Goal: Information Seeking & Learning: Learn about a topic

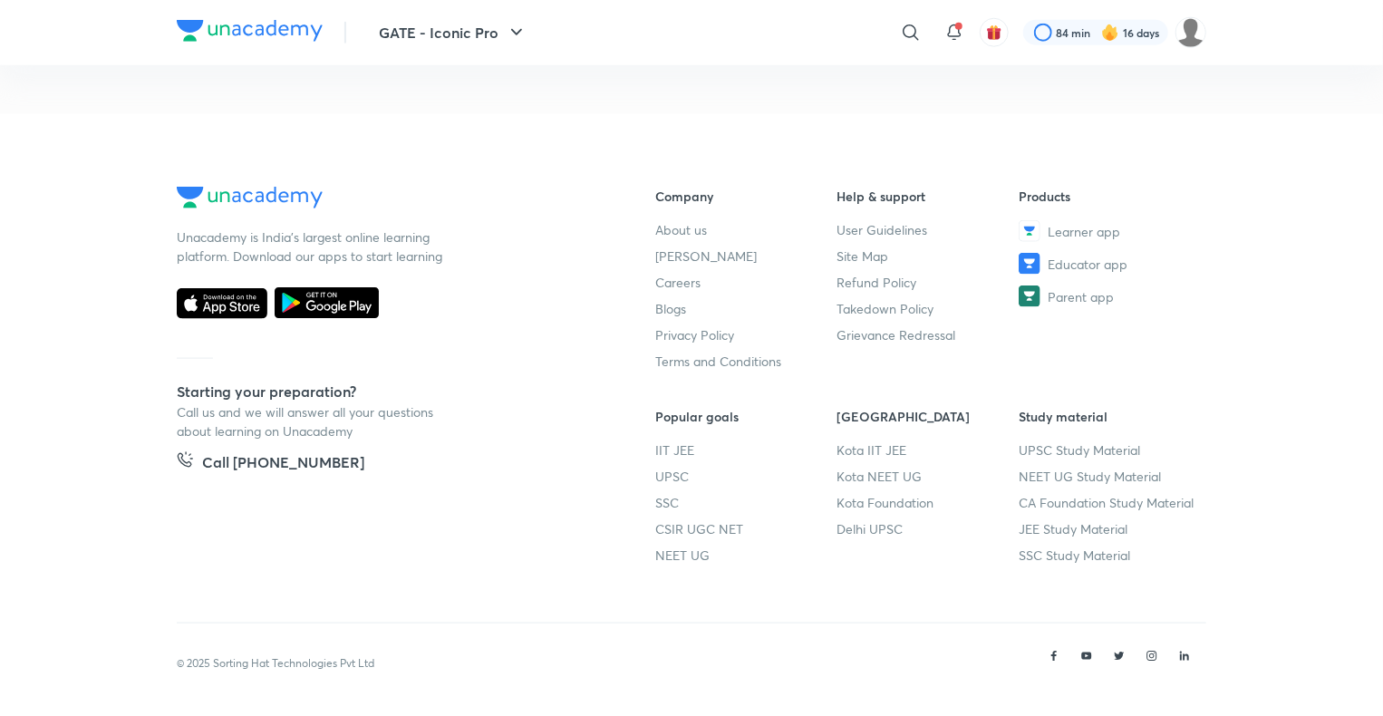
click at [34, 687] on footer "Unacademy is India’s largest online learning platform. Download our apps to sta…" at bounding box center [691, 416] width 1383 height 604
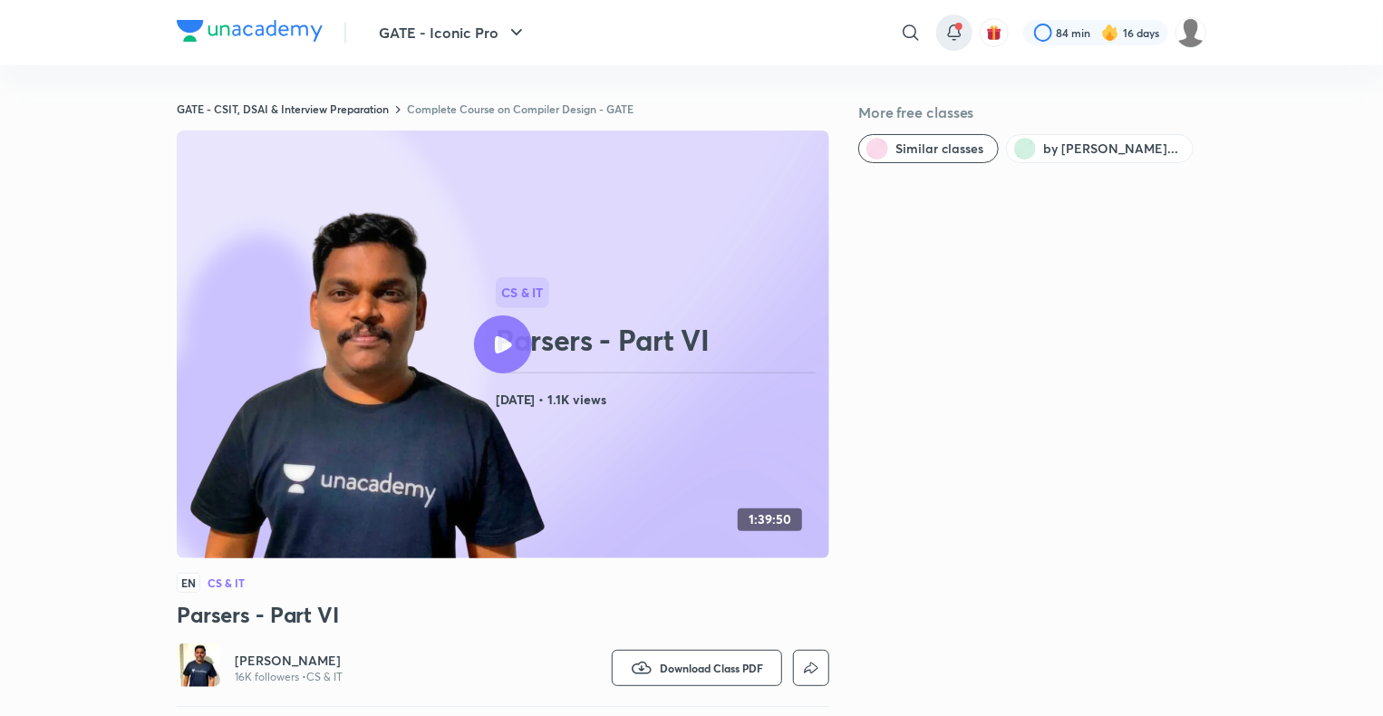
click at [952, 38] on icon at bounding box center [955, 33] width 22 height 22
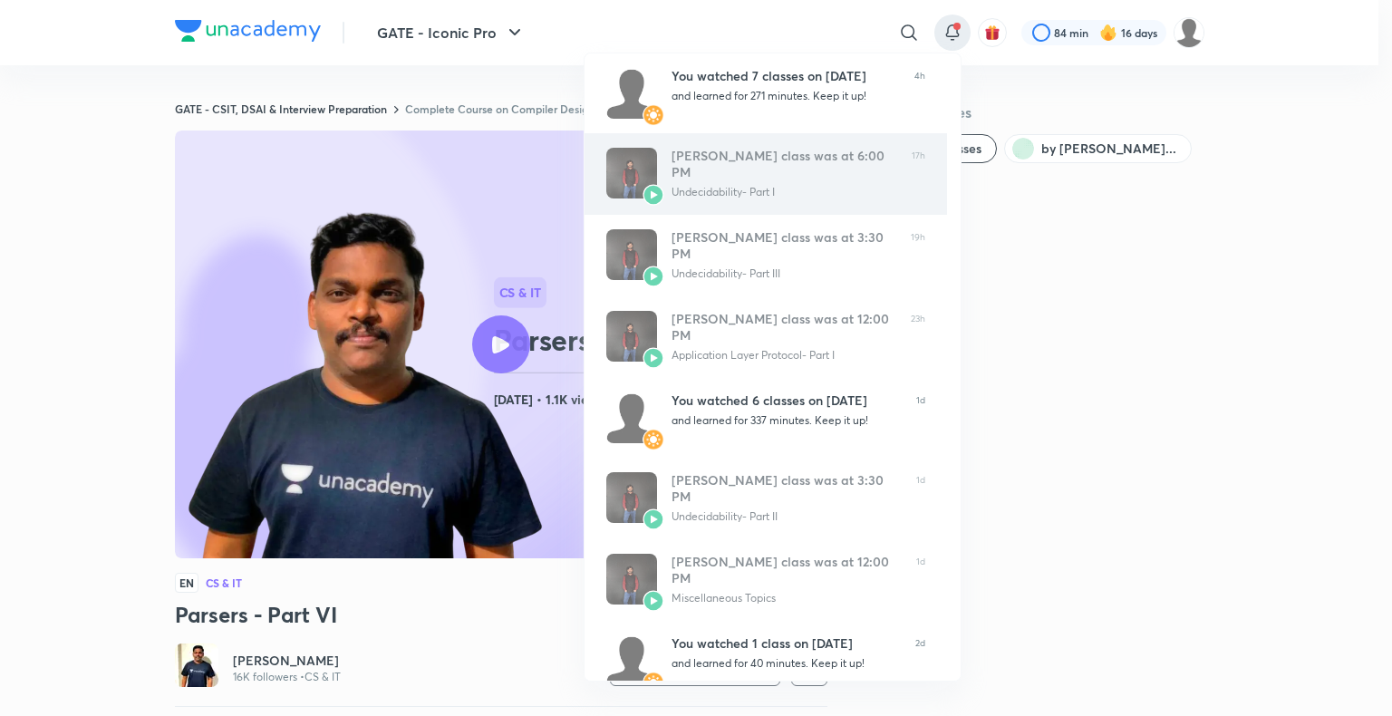
click at [729, 164] on div "Ankit Kumar’s class was at 6:00 PM Undecidability- Part I" at bounding box center [785, 174] width 226 height 53
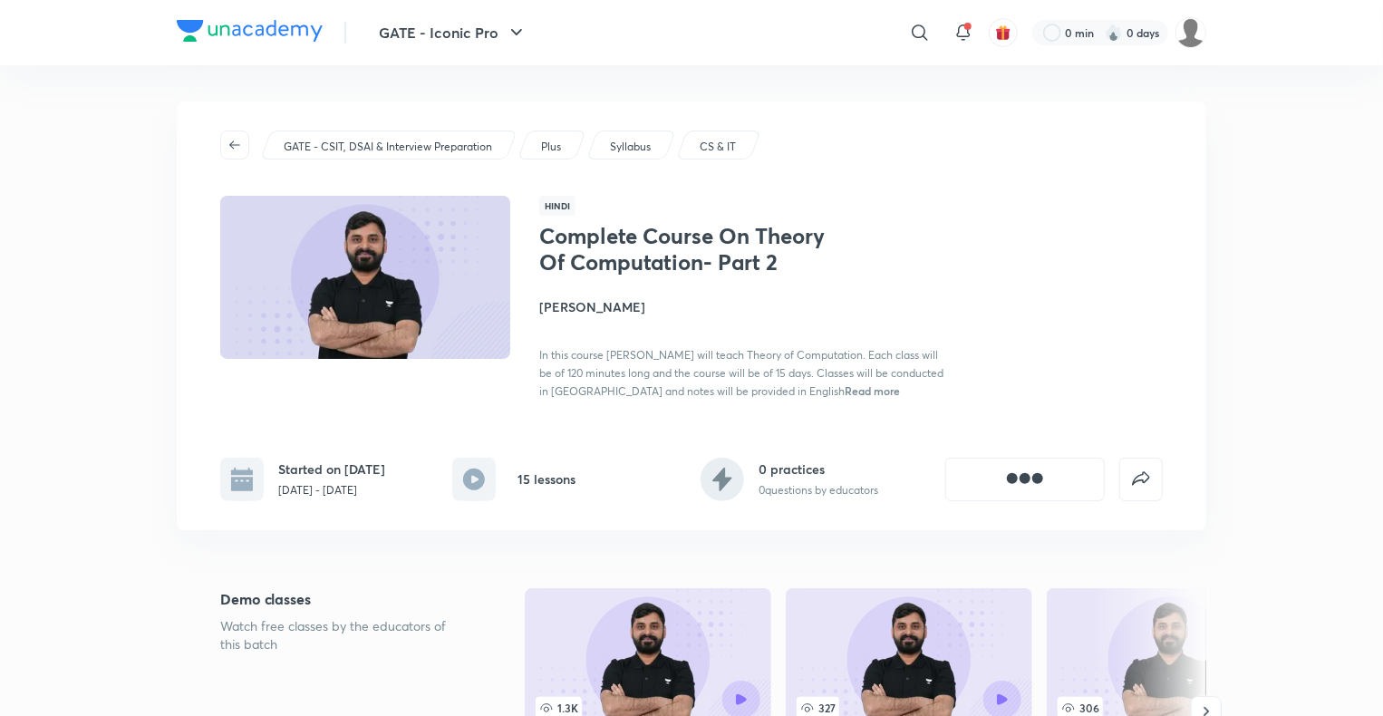
click at [238, 150] on icon "button" at bounding box center [235, 145] width 15 height 15
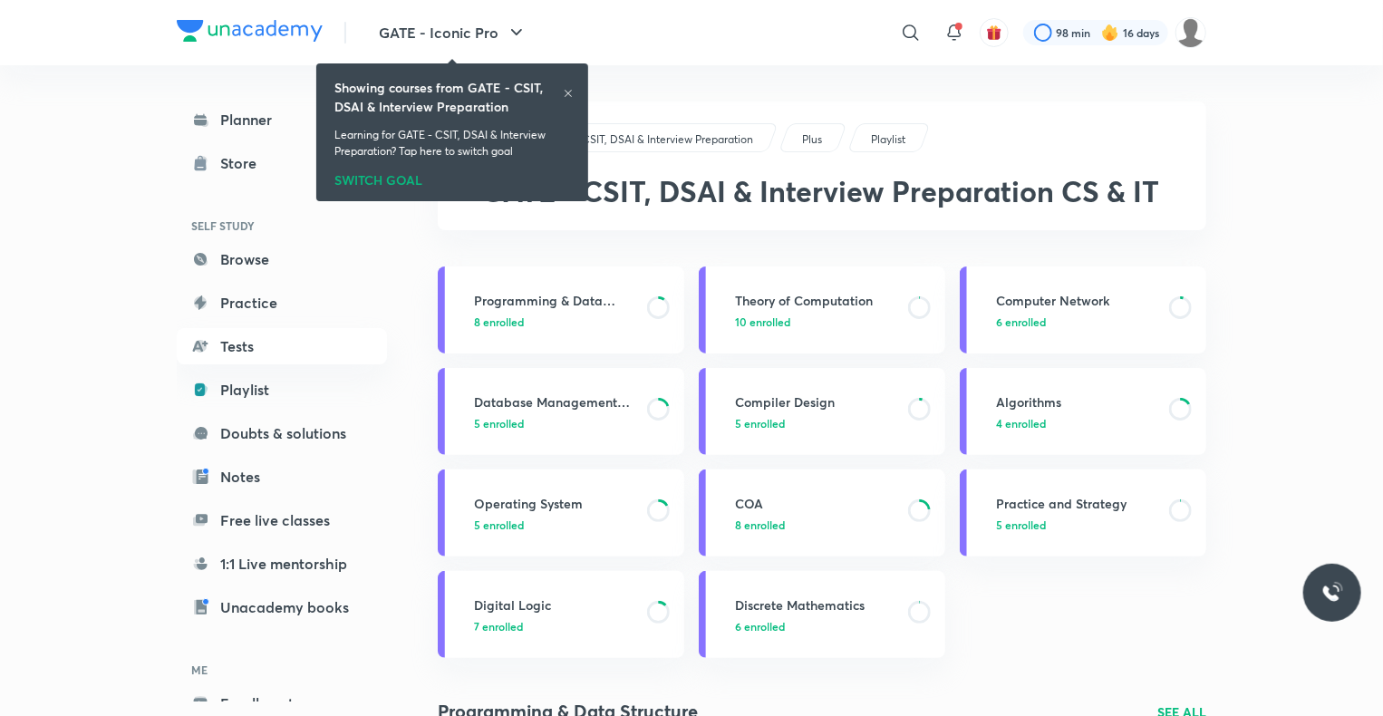
click at [565, 82] on div "Showing courses from GATE - CSIT, DSAI & Interview Preparation" at bounding box center [453, 97] width 236 height 38
click at [567, 87] on div "Showing courses from GATE - CSIT, DSAI & Interview Preparation" at bounding box center [453, 97] width 236 height 38
click at [565, 96] on icon at bounding box center [568, 93] width 11 height 11
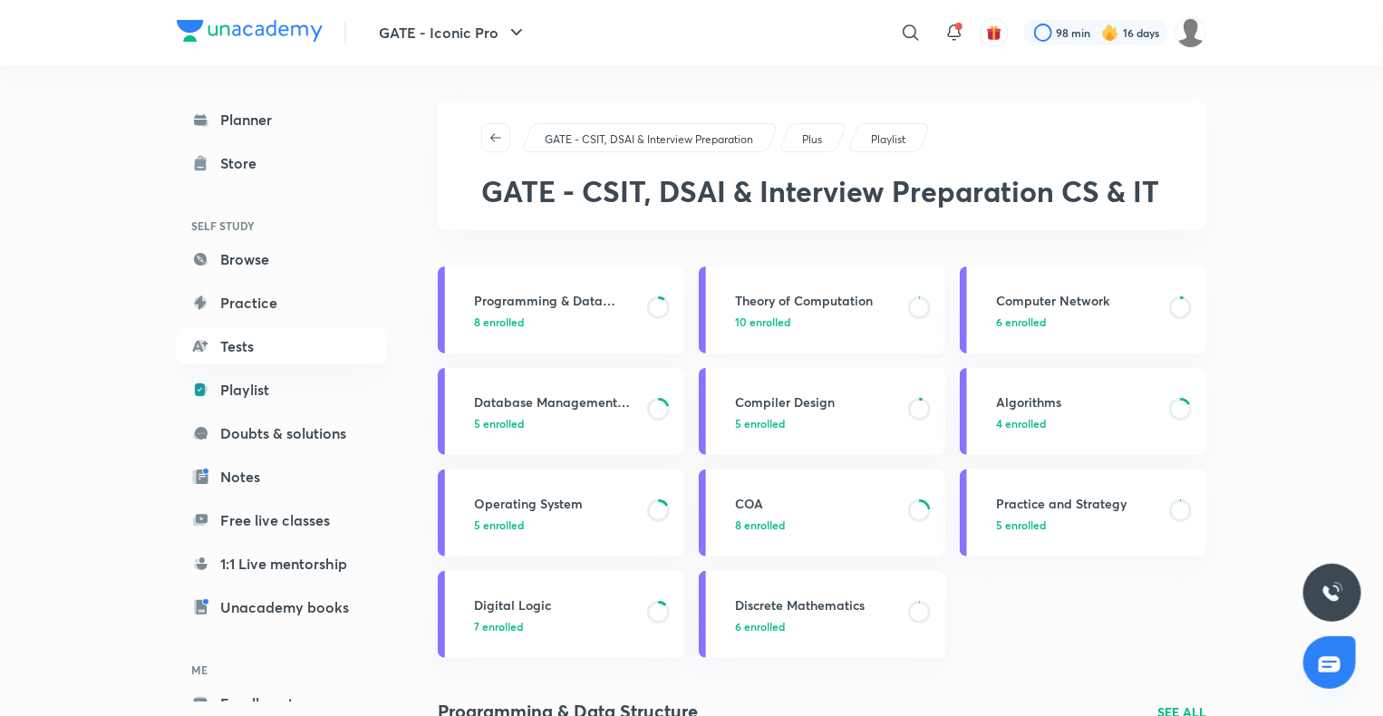
click at [754, 306] on h3 "Theory of Computation" at bounding box center [816, 300] width 162 height 19
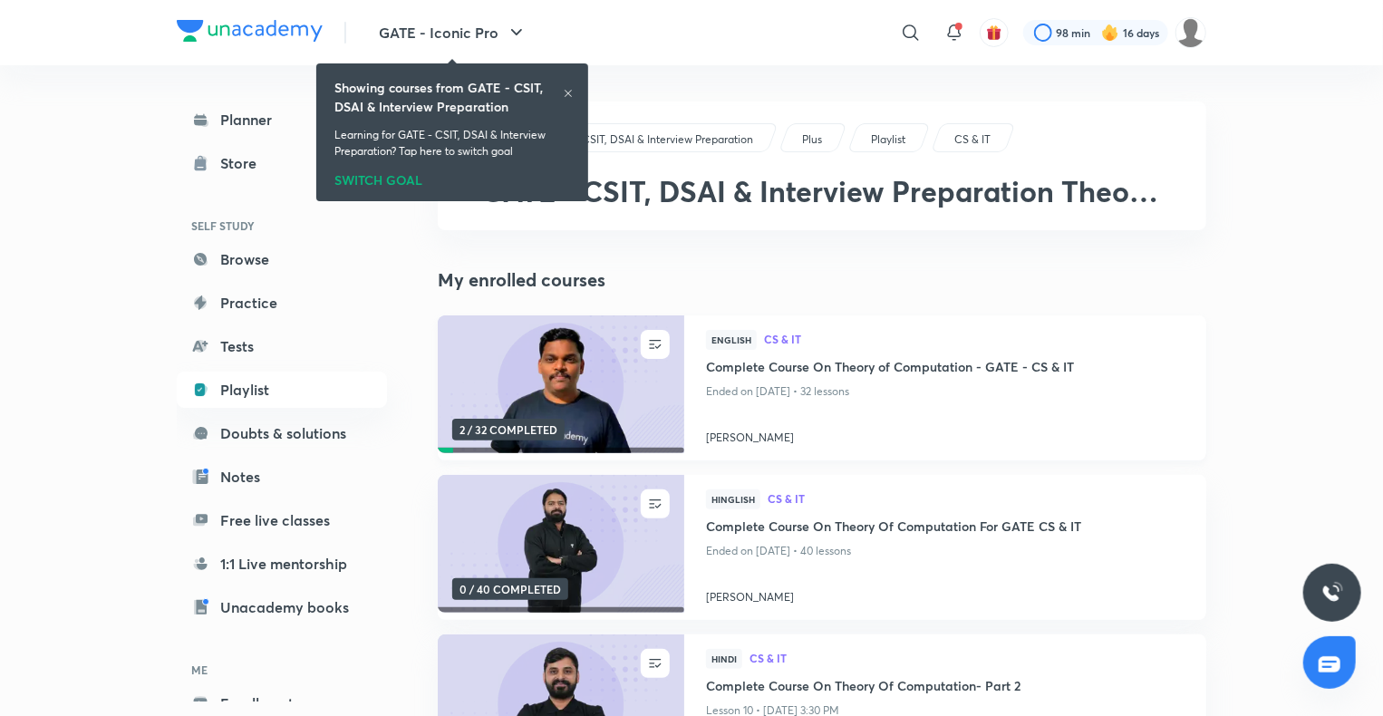
click at [796, 362] on h4 "Complete Course On Theory of Computation - GATE - CS & IT" at bounding box center [945, 368] width 479 height 23
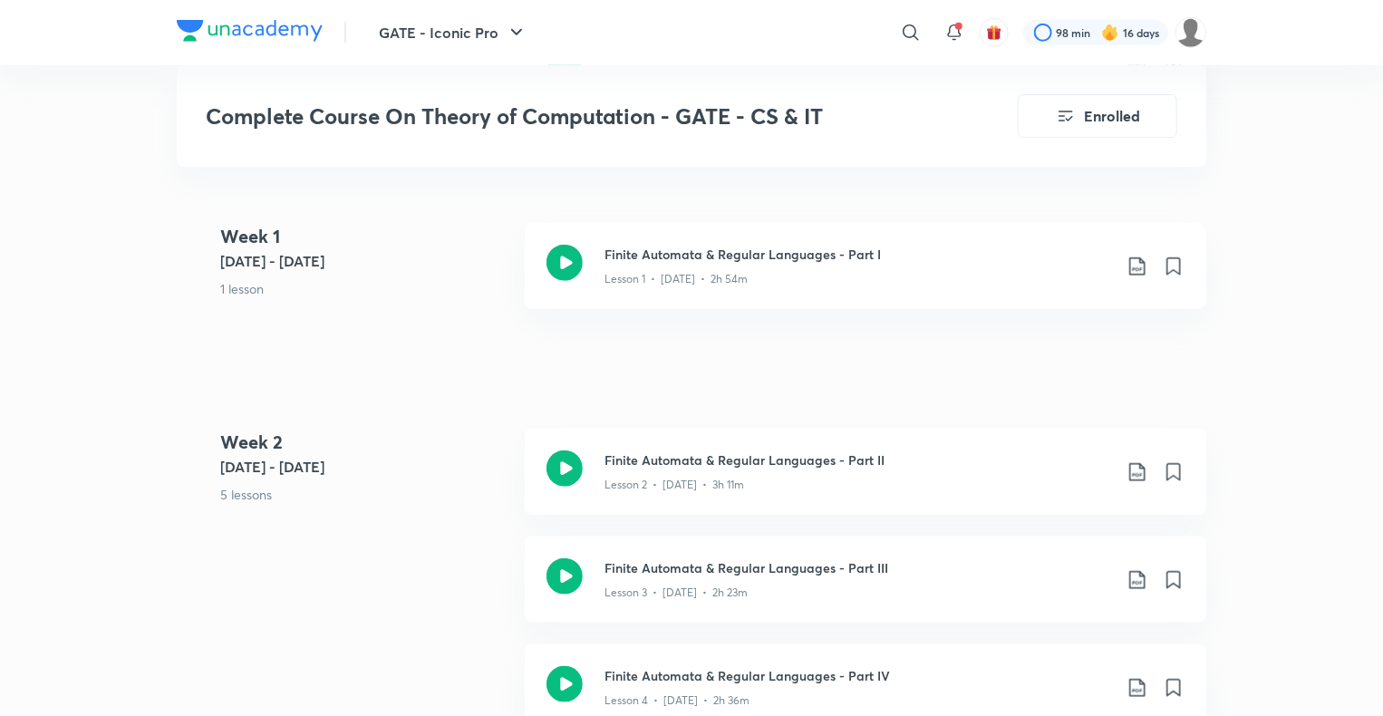
scroll to position [724, 0]
click at [784, 462] on h3 "Finite Automata & Regular Languages - Part II" at bounding box center [859, 459] width 508 height 19
